Goal: Information Seeking & Learning: Learn about a topic

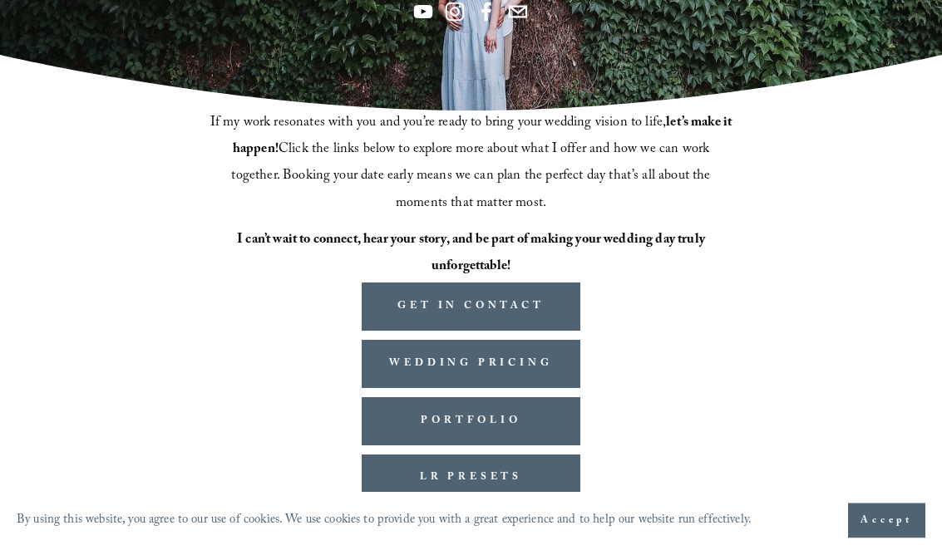
scroll to position [313, 0]
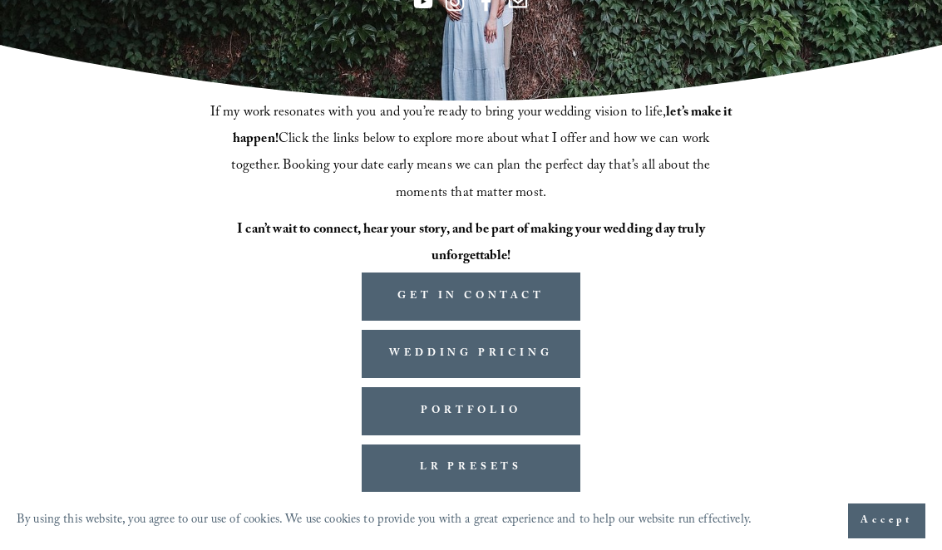
click at [411, 352] on link "WEDDING PRICING" at bounding box center [471, 354] width 219 height 48
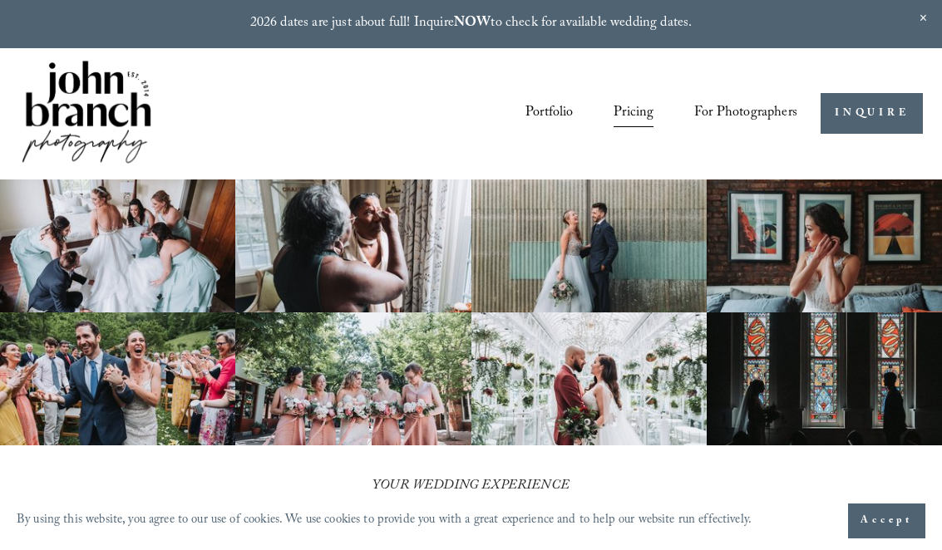
click at [332, 240] on img at bounding box center [352, 245] width 235 height 133
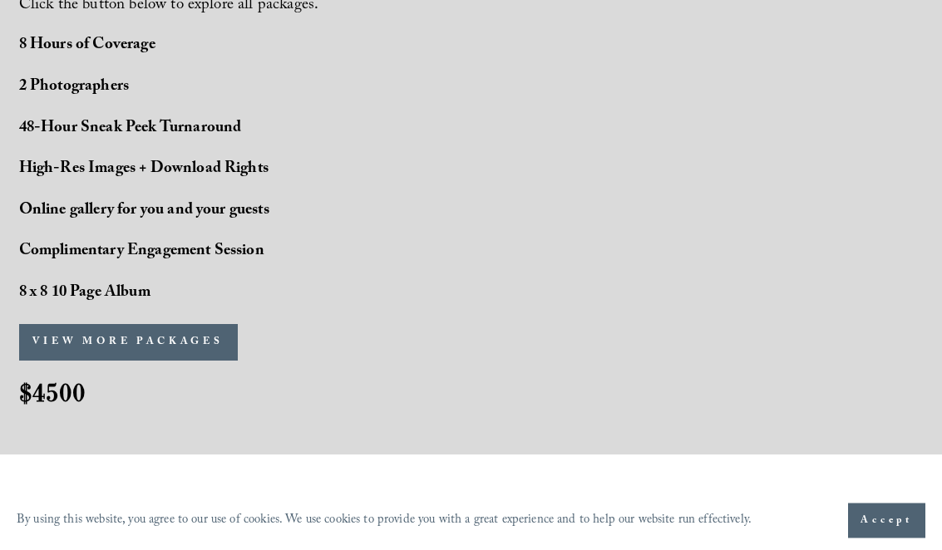
scroll to position [1395, 0]
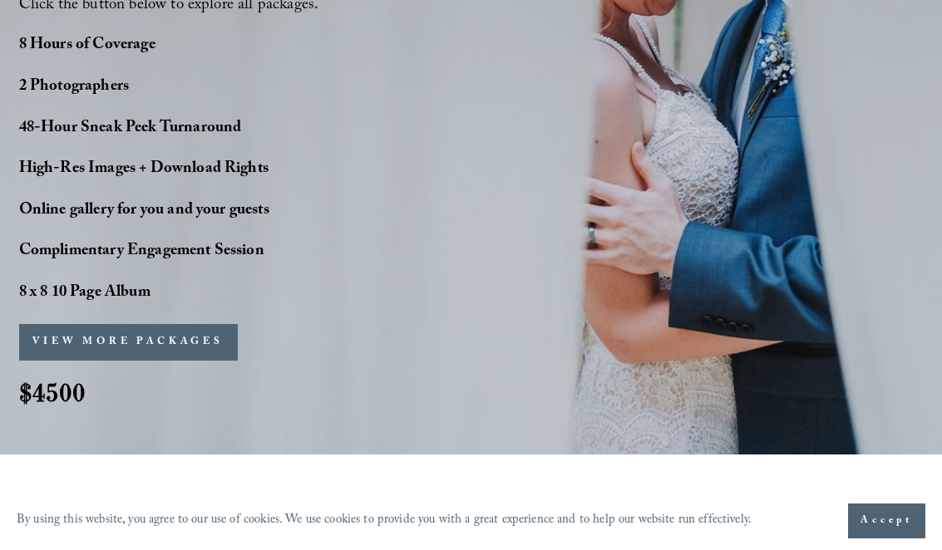
click at [190, 337] on button "VIEW MORE PACKAGES" at bounding box center [128, 342] width 219 height 37
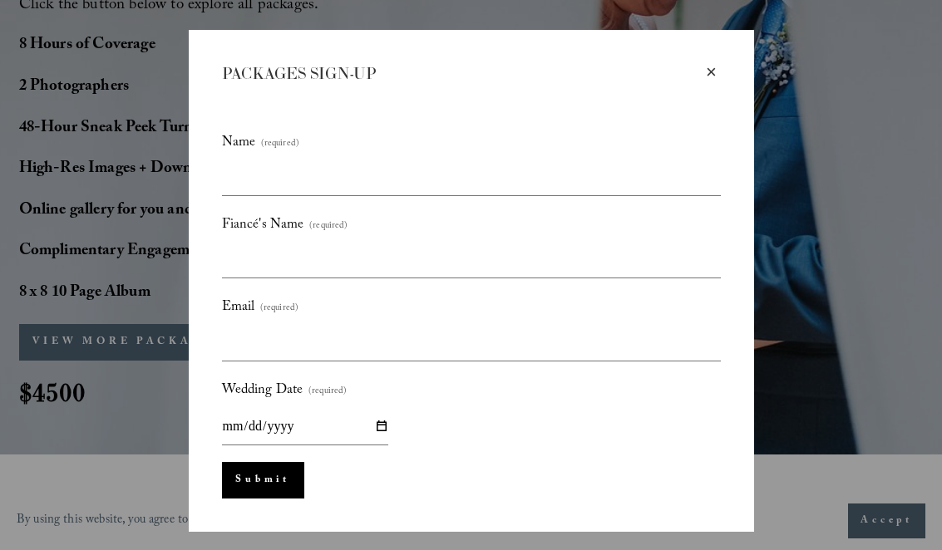
click at [707, 67] on div "×" at bounding box center [711, 72] width 18 height 18
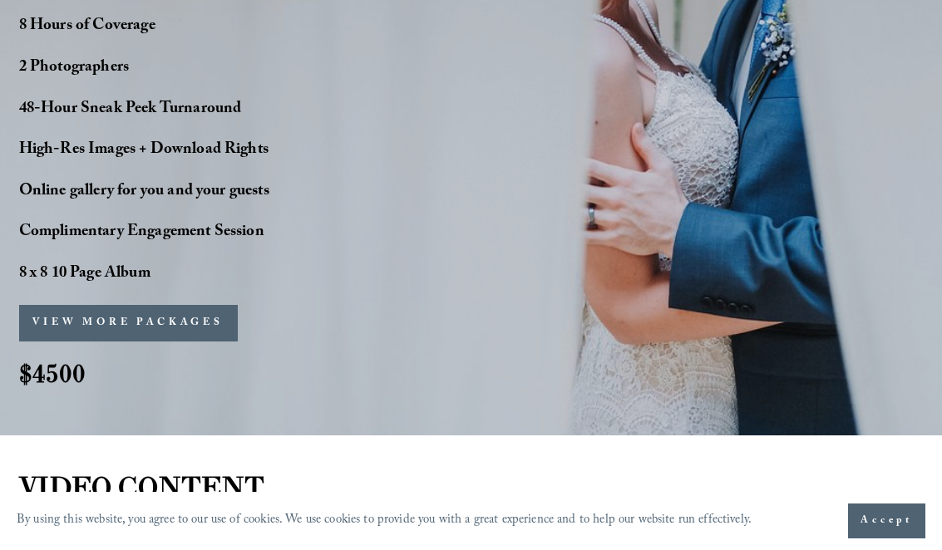
scroll to position [1399, 0]
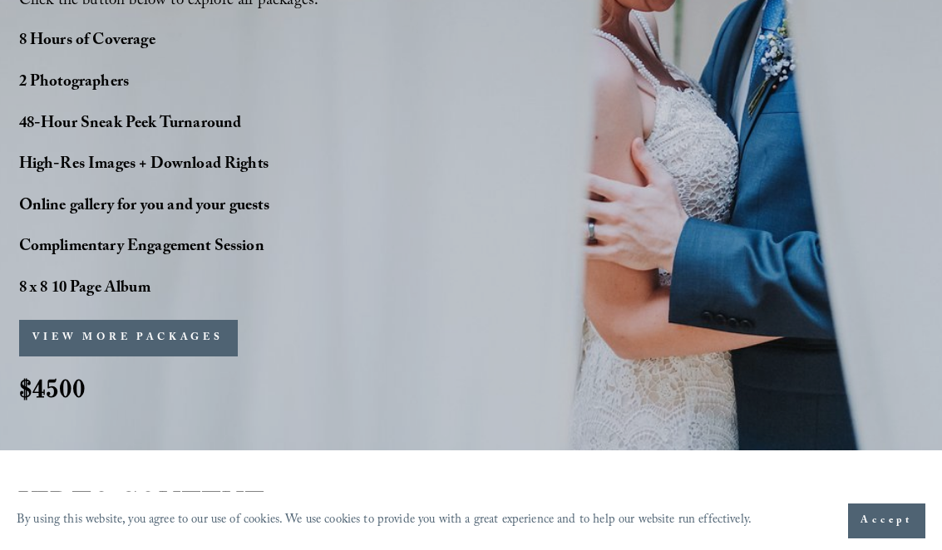
click at [128, 152] on strong "High-Res Images + Download Rights" at bounding box center [143, 165] width 249 height 27
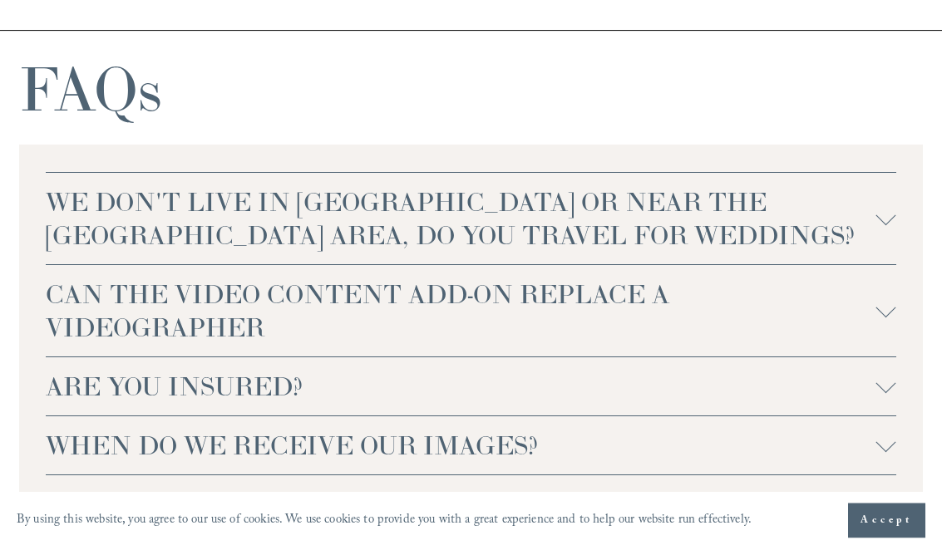
scroll to position [3627, 0]
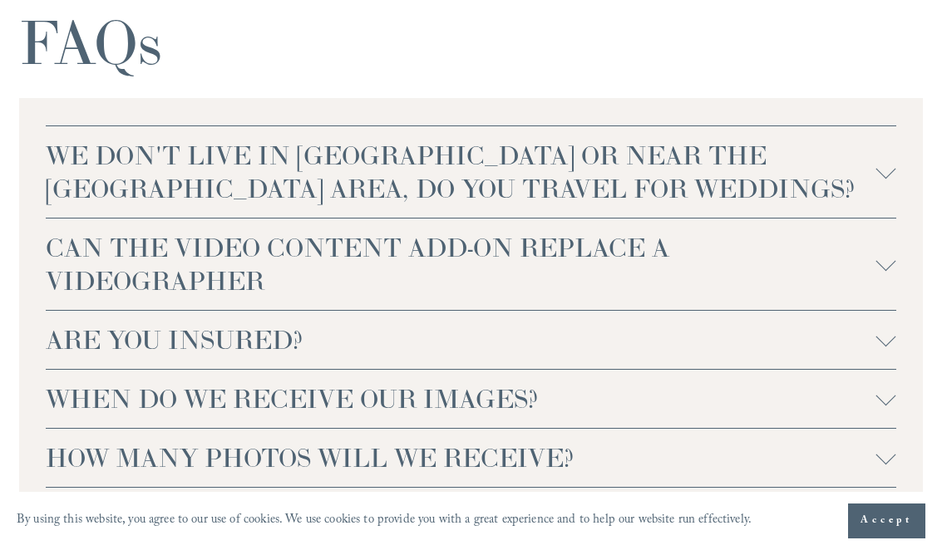
click at [884, 335] on div at bounding box center [886, 337] width 20 height 20
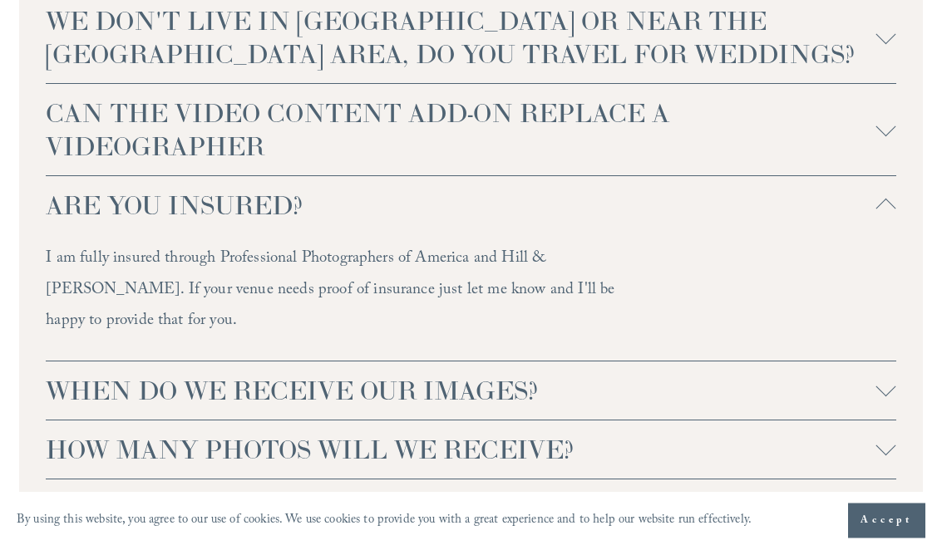
scroll to position [3763, 0]
click at [880, 380] on div at bounding box center [886, 390] width 20 height 20
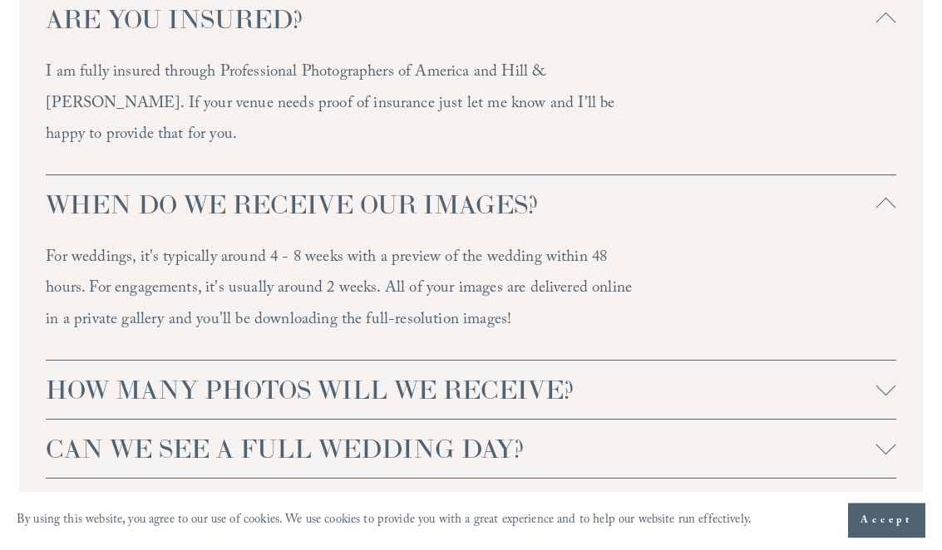
scroll to position [3949, 0]
click at [884, 375] on div at bounding box center [886, 385] width 20 height 20
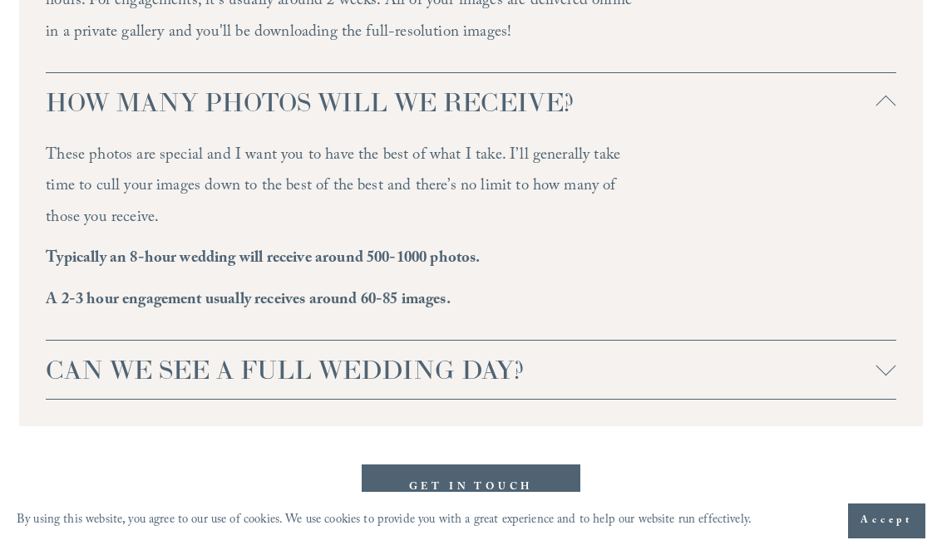
scroll to position [4236, 0]
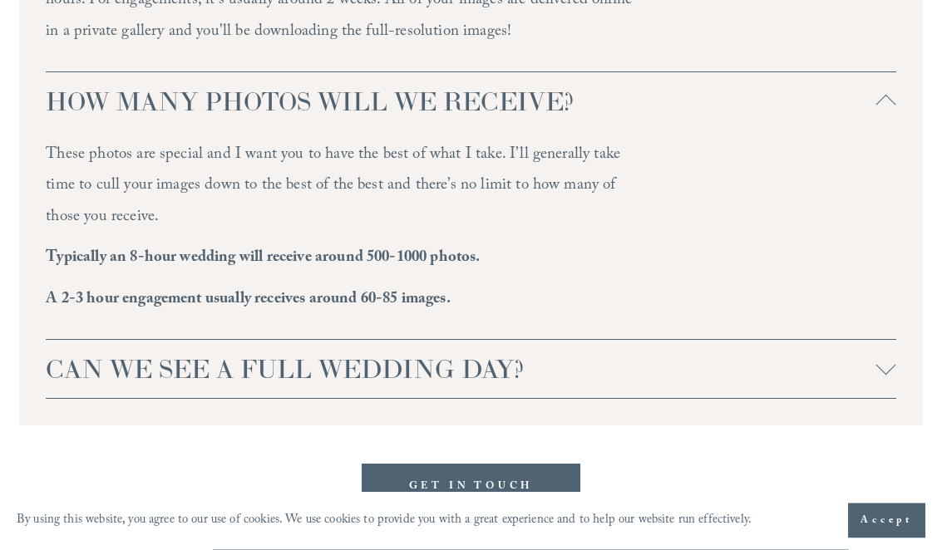
click at [883, 360] on div at bounding box center [886, 370] width 20 height 20
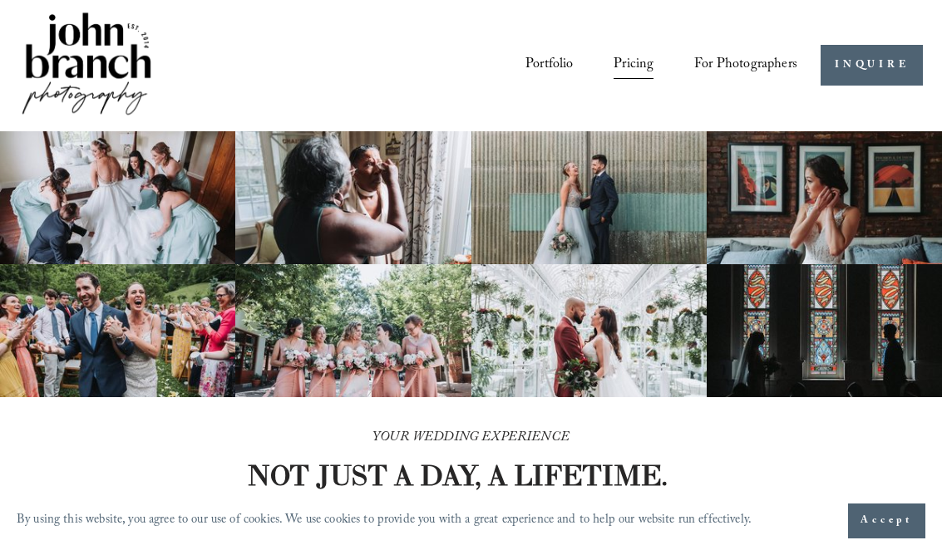
scroll to position [0, 0]
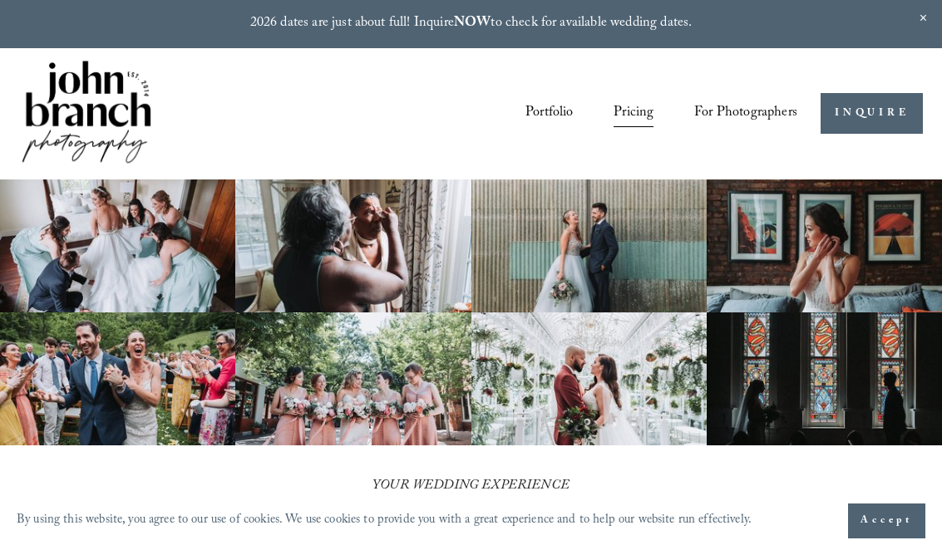
click at [0, 0] on span "Education" at bounding box center [0, 0] width 0 height 0
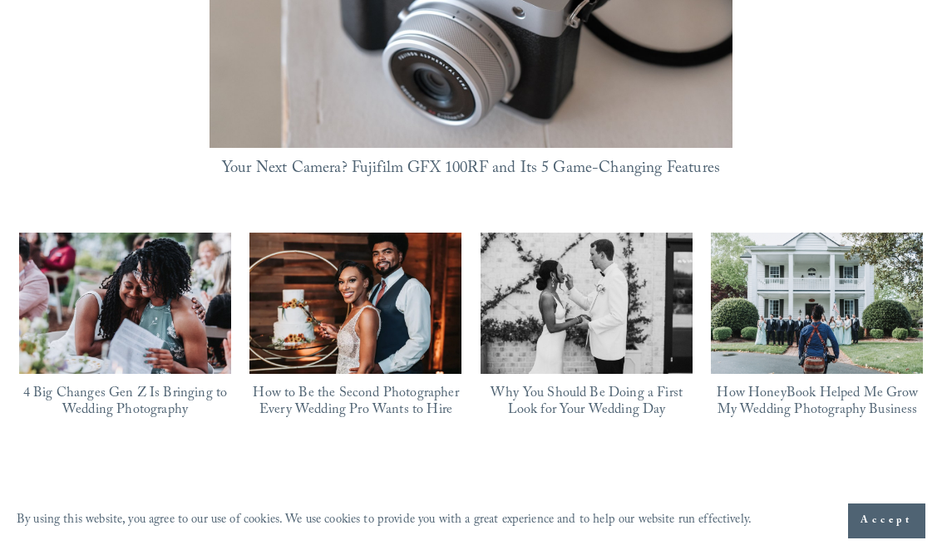
scroll to position [1439, 0]
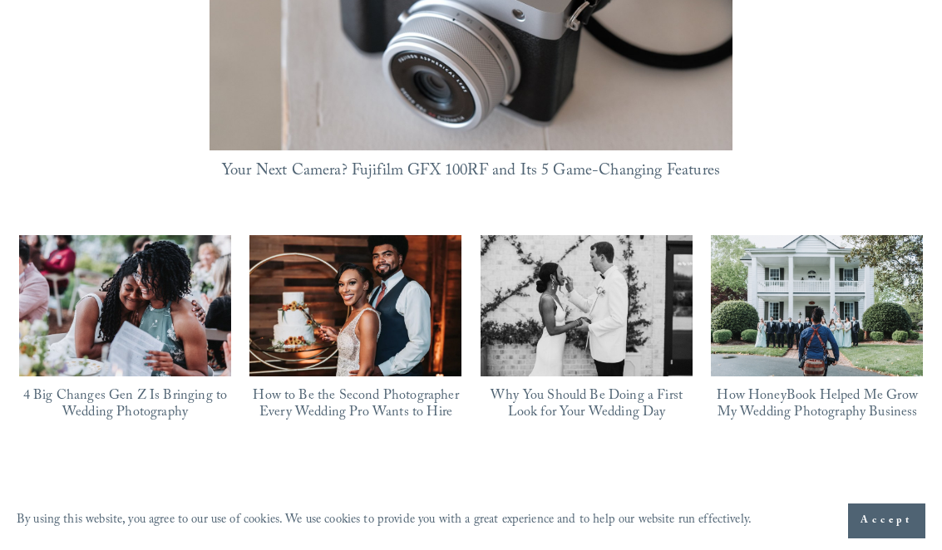
click at [362, 244] on img at bounding box center [355, 306] width 212 height 159
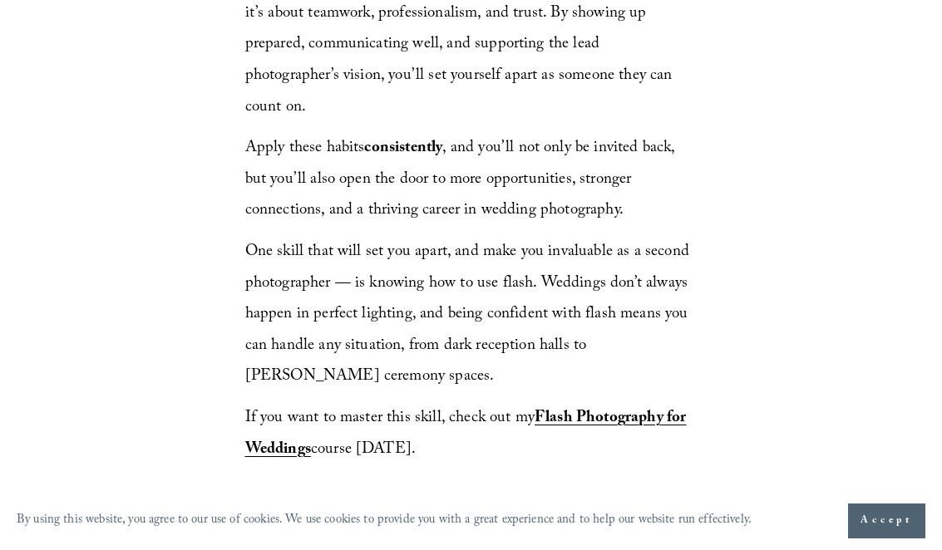
scroll to position [4867, 0]
click at [638, 406] on strong "Flash Photography for Weddings" at bounding box center [465, 435] width 441 height 58
